Goal: Check status

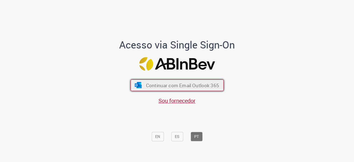
click at [179, 85] on span "Continuar com Email Outlook 365" at bounding box center [182, 85] width 73 height 6
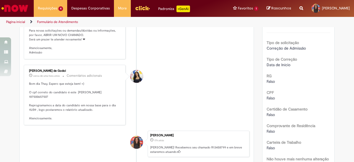
scroll to position [138, 0]
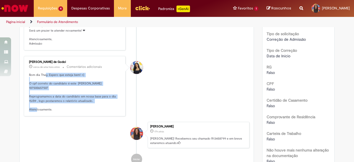
drag, startPoint x: 43, startPoint y: 83, endPoint x: 96, endPoint y: 110, distance: 59.6
click at [96, 110] on p "Bom dia Thay, Espero que esteja bem! =) O cpf correto do candidato é este LUCAS…" at bounding box center [75, 92] width 92 height 39
click at [99, 108] on p "Bom dia Thay, Espero que esteja bem! =) O cpf correto do candidato é este LUCAS…" at bounding box center [75, 92] width 92 height 39
drag, startPoint x: 100, startPoint y: 107, endPoint x: 36, endPoint y: 82, distance: 68.7
click at [36, 82] on p "Bom dia Thay, Espero que esteja bem! =) O cpf correto do candidato é este LUCAS…" at bounding box center [75, 92] width 92 height 39
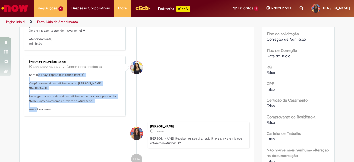
click at [36, 82] on p "Bom dia Thay, Espero que esteja bem! =) O cpf correto do candidato é este LUCAS…" at bounding box center [75, 92] width 92 height 39
drag, startPoint x: 36, startPoint y: 82, endPoint x: 92, endPoint y: 107, distance: 61.5
click at [92, 107] on p "Bom dia Thay, Espero que esteja bem! =) O cpf correto do candidato é este LUCAS…" at bounding box center [75, 92] width 92 height 39
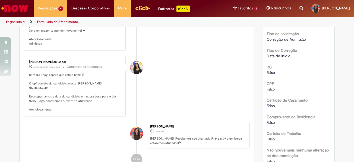
click at [166, 74] on li "Ana Santos de Godoi cerca de uma hora atrás cerca de uma hora atrás Comentários…" at bounding box center [137, 86] width 226 height 60
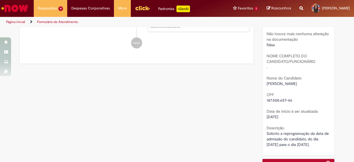
scroll to position [157, 0]
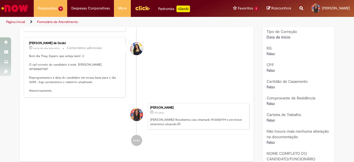
drag, startPoint x: 106, startPoint y: 105, endPoint x: 99, endPoint y: 105, distance: 7.2
click at [106, 105] on ul "Ana Santos de Godoi cerca de uma hora atrás cerca de uma hora atrás Comentários…" at bounding box center [137, 36] width 226 height 232
drag, startPoint x: 45, startPoint y: 76, endPoint x: 24, endPoint y: 76, distance: 20.2
click at [25, 76] on div "Ana Santos de Godoi cerca de uma hora atrás cerca de uma hora atrás Comentários…" at bounding box center [74, 67] width 98 height 57
copy p "18750065750"
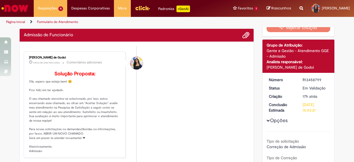
scroll to position [0, 0]
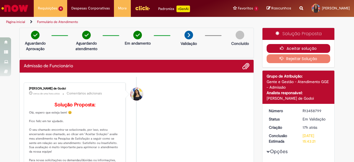
click at [288, 47] on button "Aceitar solução" at bounding box center [299, 48] width 64 height 9
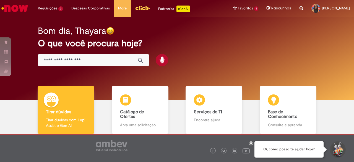
click at [108, 63] on div "Global" at bounding box center [93, 60] width 111 height 12
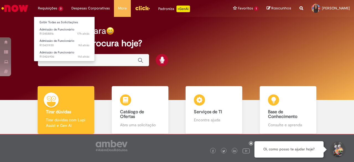
click at [49, 7] on li "Requisições 3 Exibir Todas as Solicitações Admissão de Funcionário 17h atrás 17…" at bounding box center [50, 8] width 33 height 17
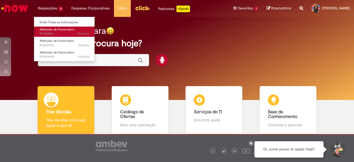
click at [60, 31] on span "Admissão de Funcionário" at bounding box center [57, 29] width 35 height 4
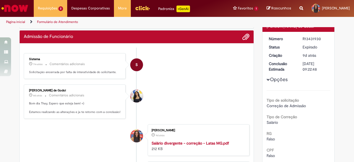
scroll to position [55, 0]
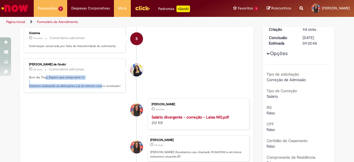
drag, startPoint x: 44, startPoint y: 75, endPoint x: 98, endPoint y: 84, distance: 55.3
click at [98, 84] on p "Bom dia Thay, Espero que esteja bem! =) Estamos realizando as alterações e ja t…" at bounding box center [75, 81] width 92 height 13
drag, startPoint x: 109, startPoint y: 84, endPoint x: 52, endPoint y: 76, distance: 57.0
click at [52, 76] on p "Bom dia Thay, Espero que esteja bem! =) Estamos realizando as alterações e ja t…" at bounding box center [75, 81] width 92 height 13
drag, startPoint x: 46, startPoint y: 76, endPoint x: 111, endPoint y: 84, distance: 65.2
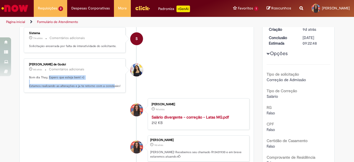
click at [111, 84] on p "Bom dia Thay, Espero que esteja bem! =) Estamos realizando as alterações e ja t…" at bounding box center [75, 81] width 92 height 13
drag, startPoint x: 116, startPoint y: 84, endPoint x: 58, endPoint y: 76, distance: 59.2
click at [58, 76] on p "Bom dia Thay, Espero que esteja bem! =) Estamos realizando as alterações e ja t…" at bounding box center [75, 81] width 92 height 13
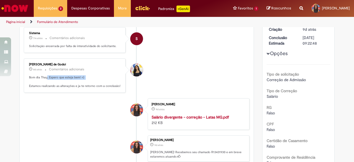
drag, startPoint x: 45, startPoint y: 76, endPoint x: 90, endPoint y: 82, distance: 45.7
click at [90, 82] on p "Bom dia Thay, Espero que esteja bem! =) Estamos realizando as alterações e ja t…" at bounding box center [75, 81] width 92 height 13
click at [95, 83] on p "Bom dia Thay, Espero que esteja bem! =) Estamos realizando as alterações e ja t…" at bounding box center [75, 81] width 92 height 13
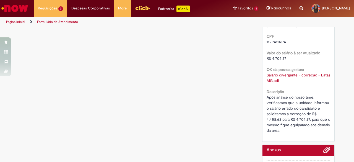
scroll to position [297, 0]
